Goal: Navigation & Orientation: Find specific page/section

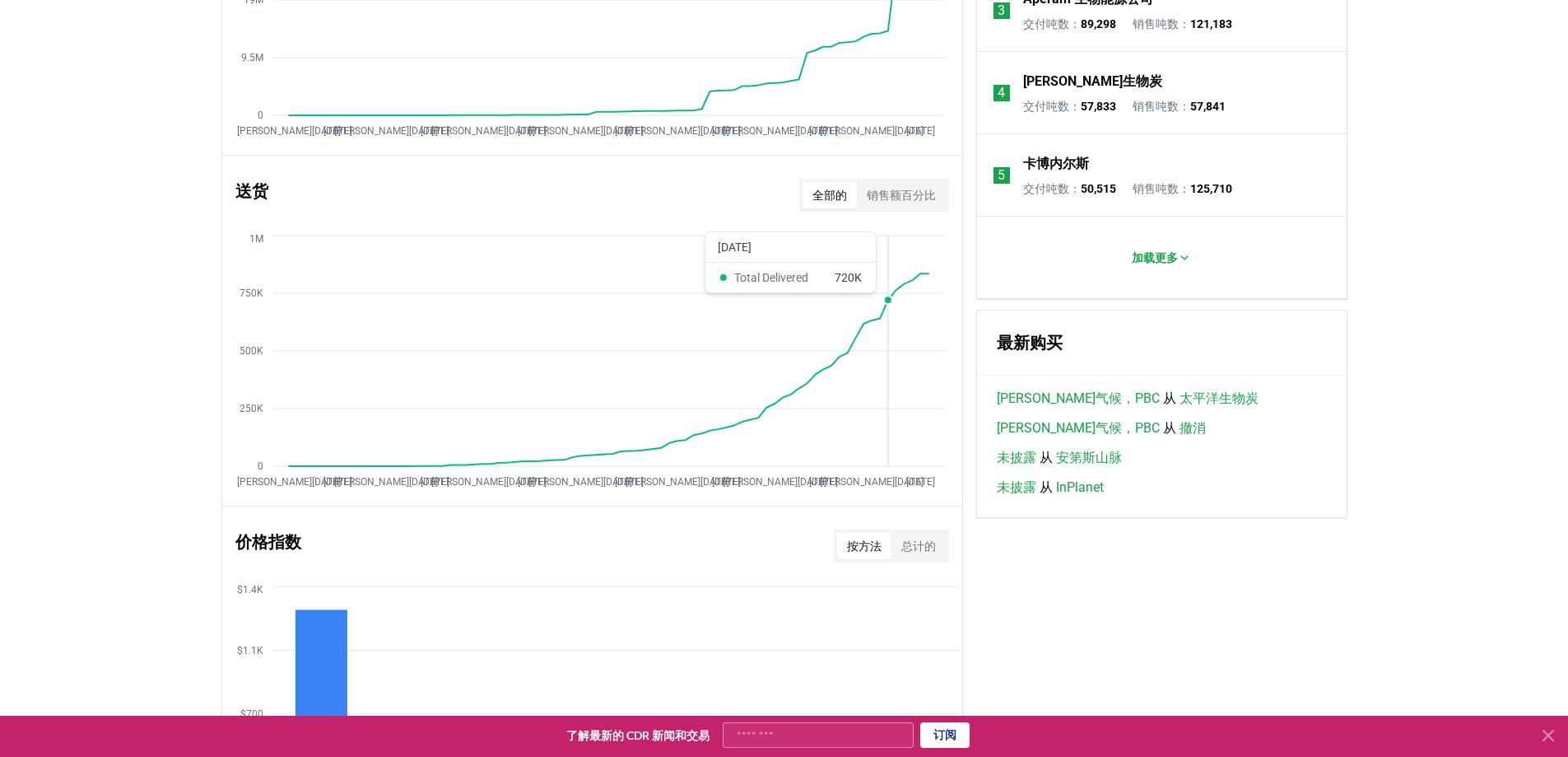
scroll to position [520, 0]
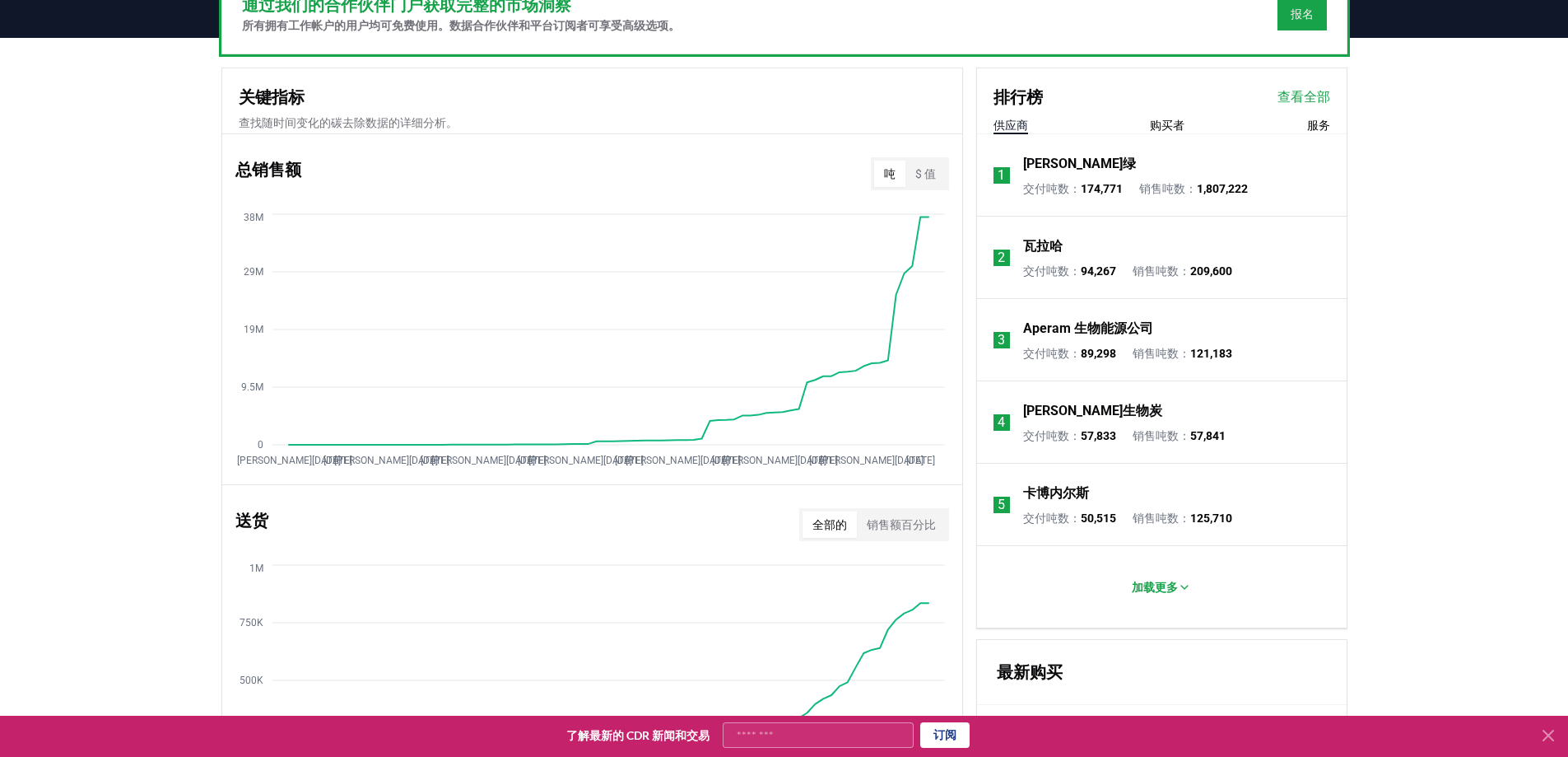
click at [934, 175] on font "$ 值" at bounding box center [926, 173] width 21 height 13
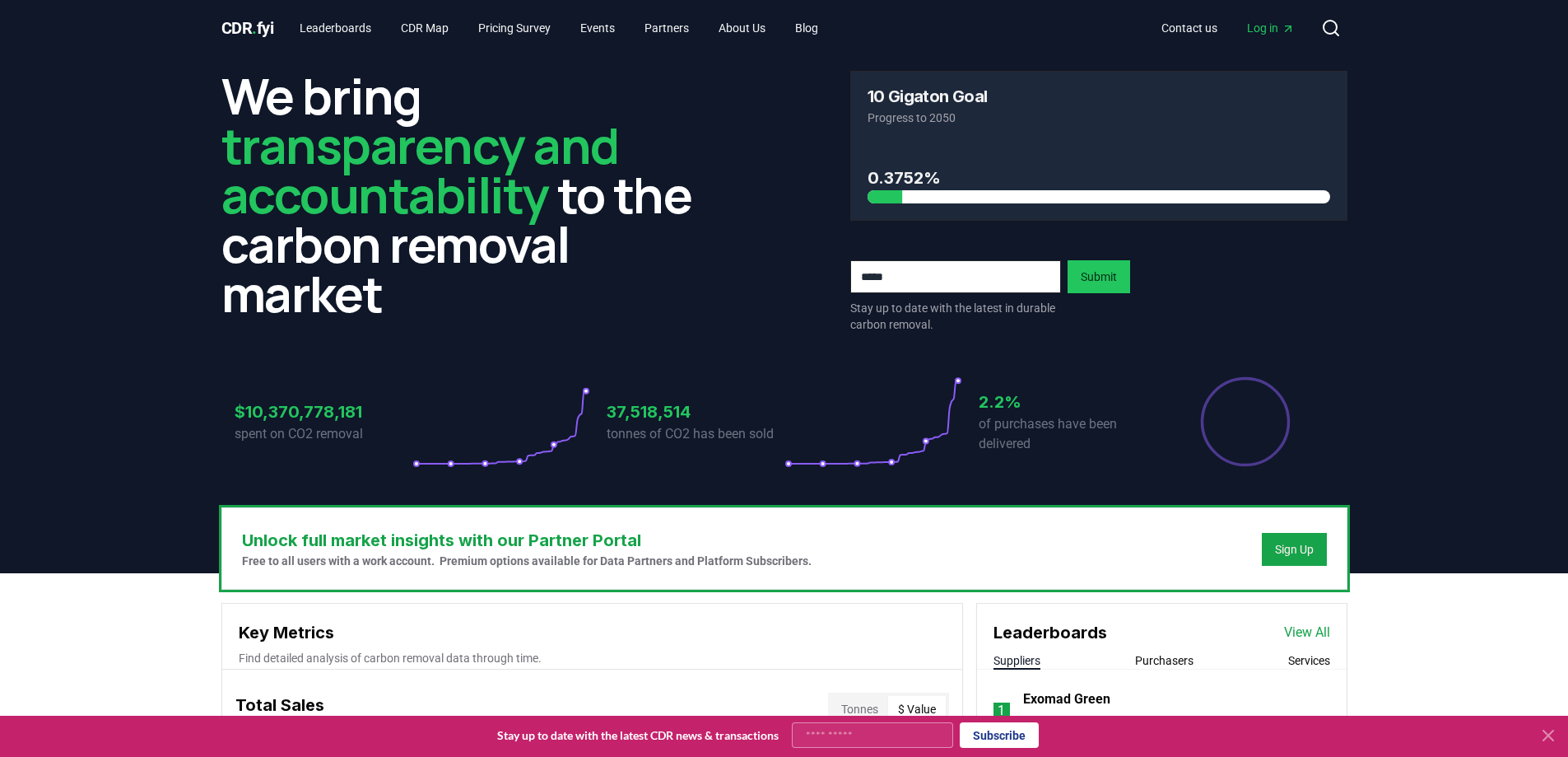
scroll to position [0, 0]
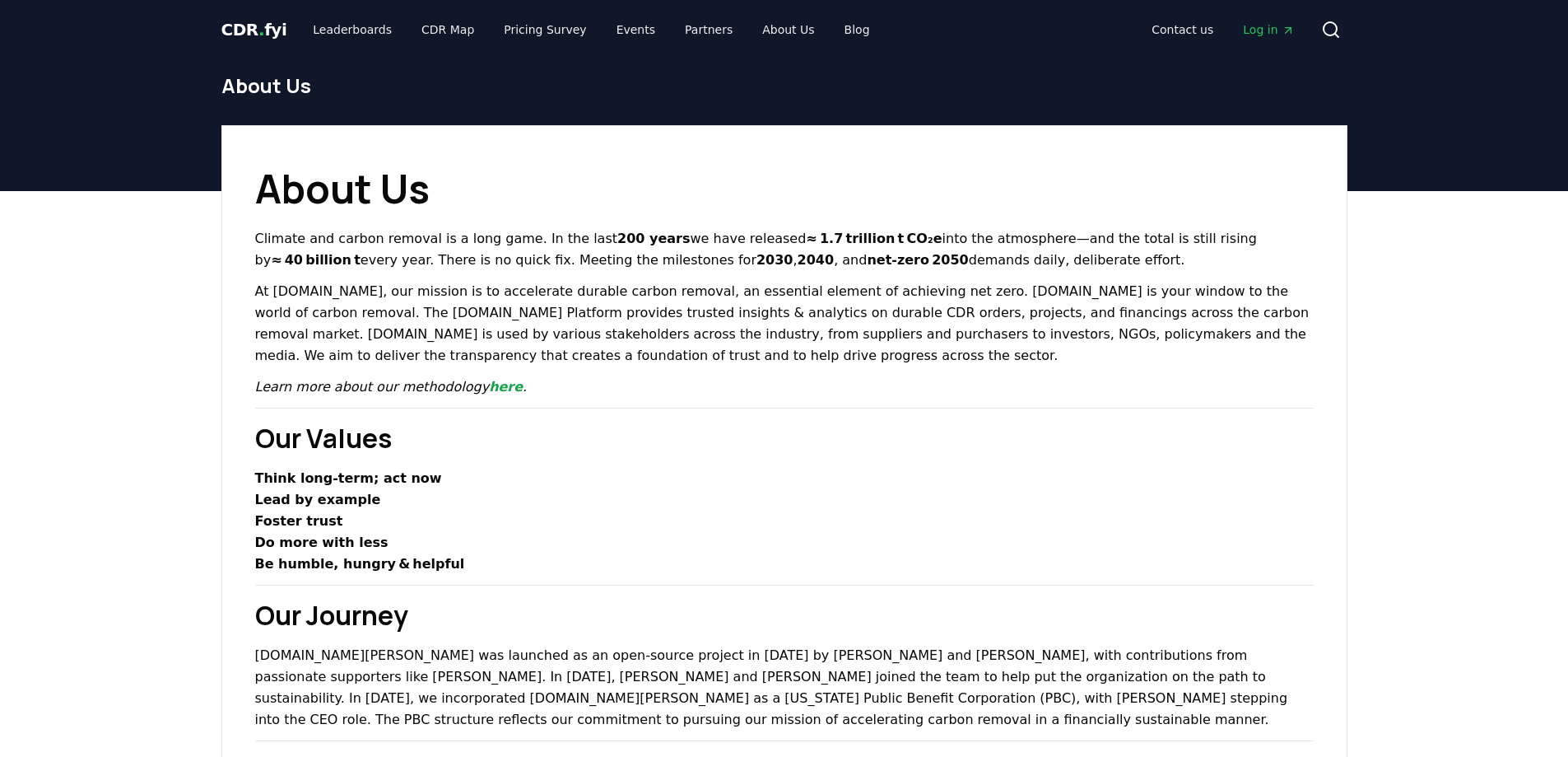
drag, startPoint x: 1269, startPoint y: 262, endPoint x: 1299, endPoint y: 207, distance: 62.6
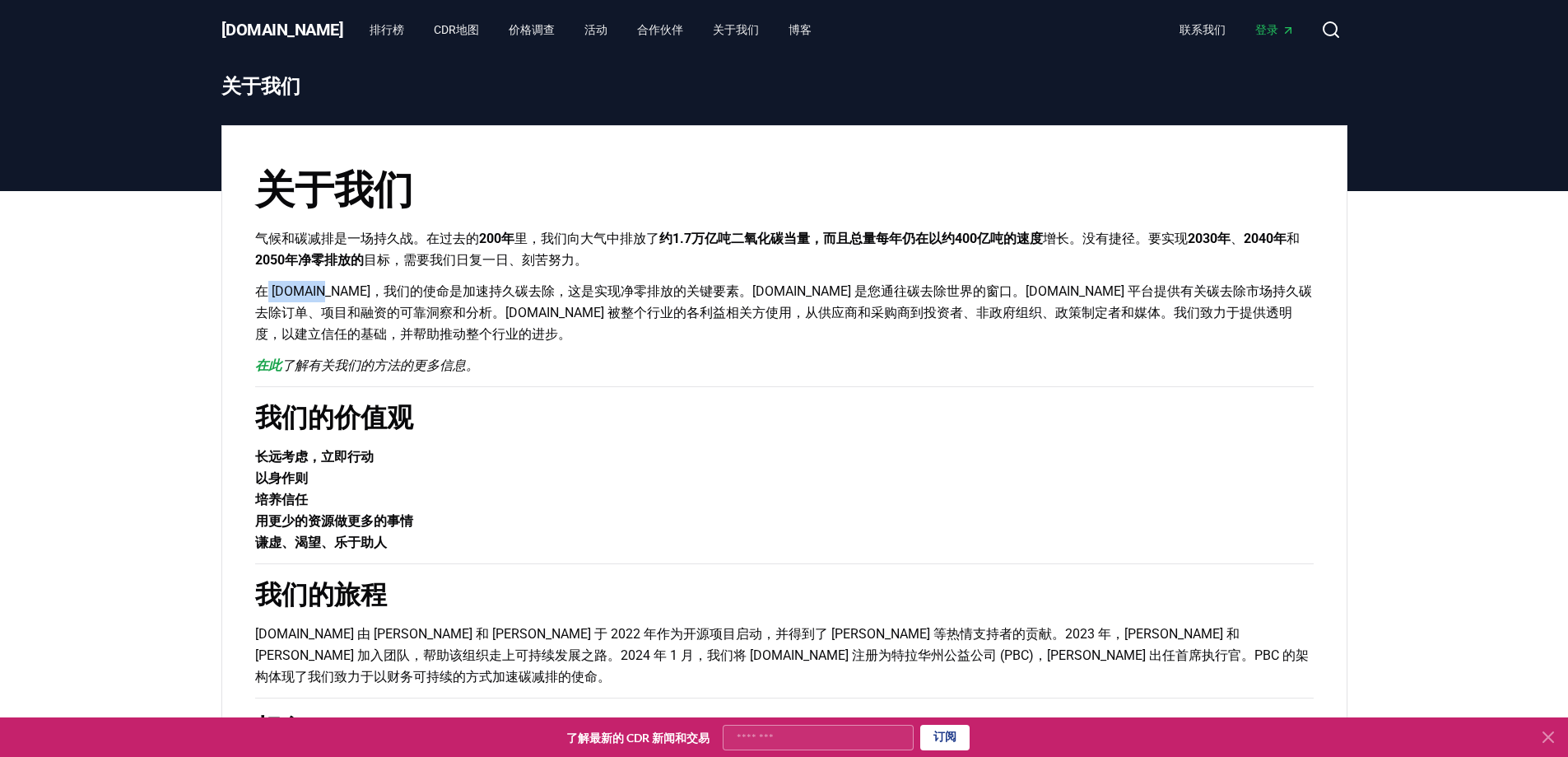
drag, startPoint x: 269, startPoint y: 291, endPoint x: 314, endPoint y: 282, distance: 45.9
click at [314, 283] on font "在 [DOMAIN_NAME]，我们的使命是加速持久碳去除，这是实现净零排放的关键要素。[DOMAIN_NAME] 是您通往碳去除世界的窗口。[DOMAIN_…" at bounding box center [783, 312] width 1057 height 58
copy font "[DOMAIN_NAME]"
click at [434, 29] on font "CDR地图" at bounding box center [456, 29] width 45 height 13
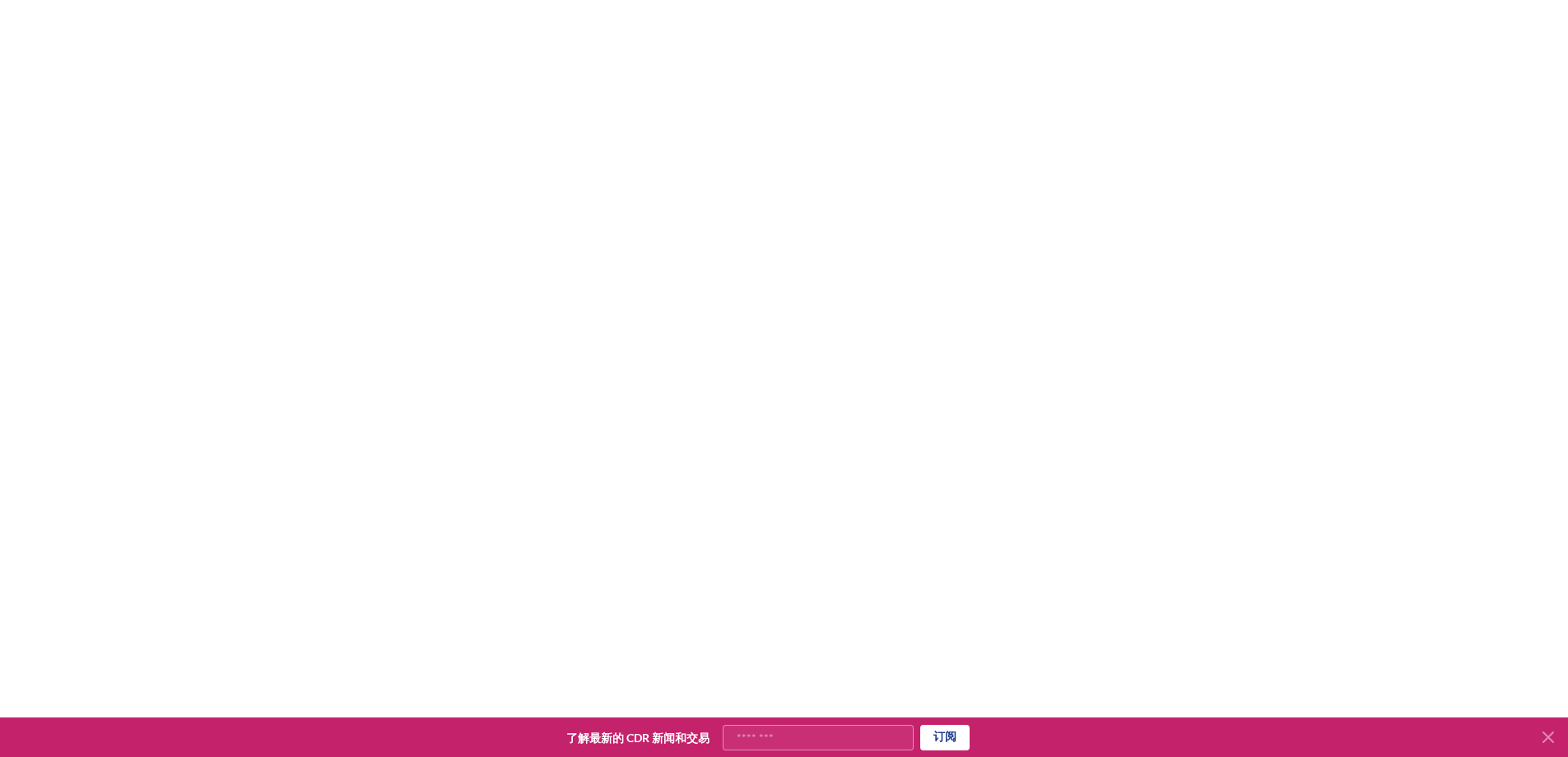
scroll to position [165, 0]
